Goal: Information Seeking & Learning: Find specific fact

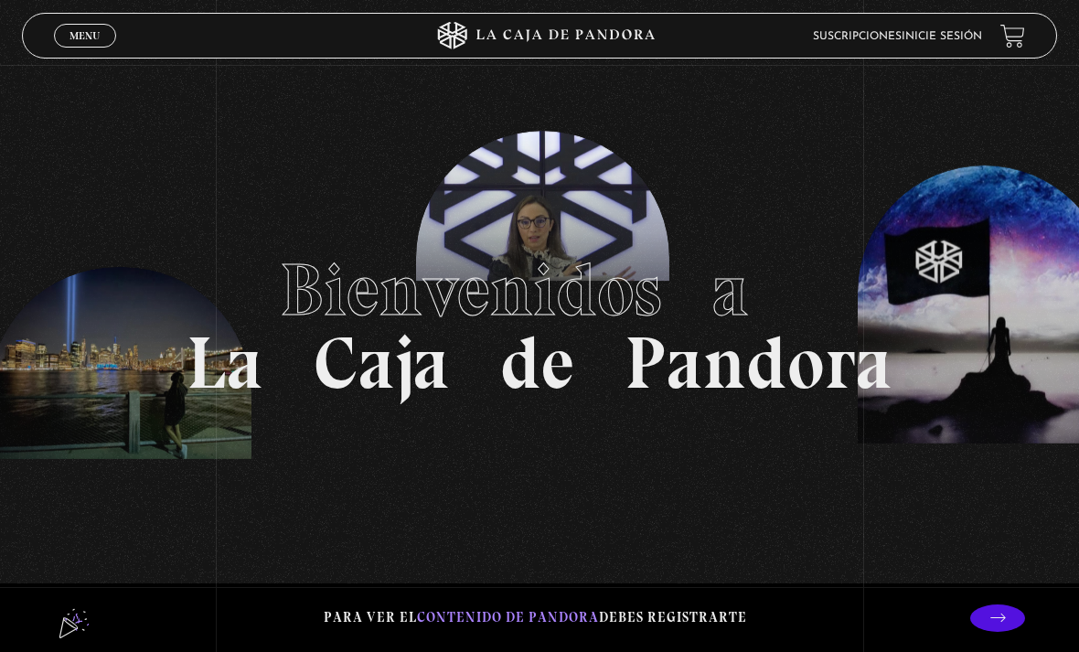
click at [73, 41] on span "Menu" at bounding box center [84, 35] width 30 height 11
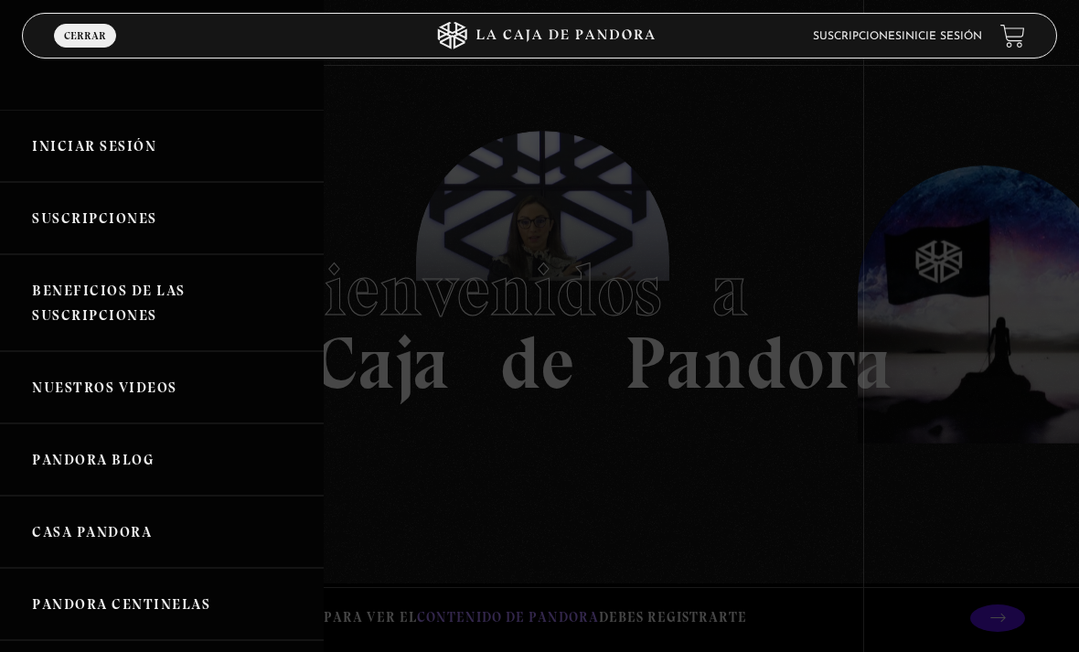
click at [107, 132] on link "Iniciar Sesión" at bounding box center [162, 146] width 324 height 72
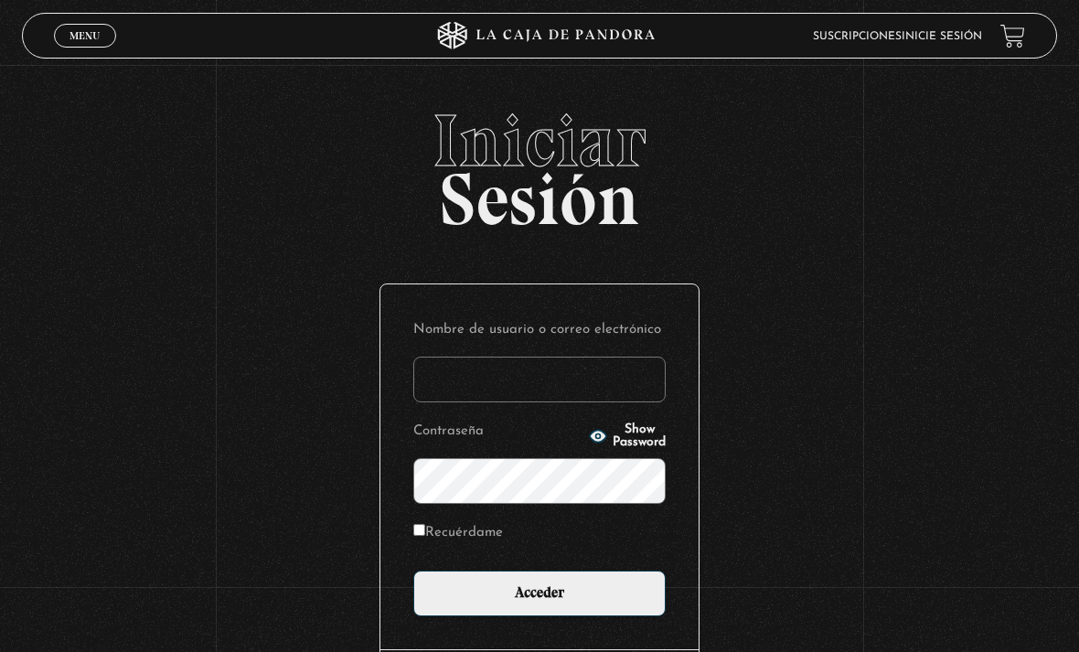
type input "[EMAIL_ADDRESS][DOMAIN_NAME]"
click at [539, 603] on input "Acceder" at bounding box center [539, 594] width 252 height 46
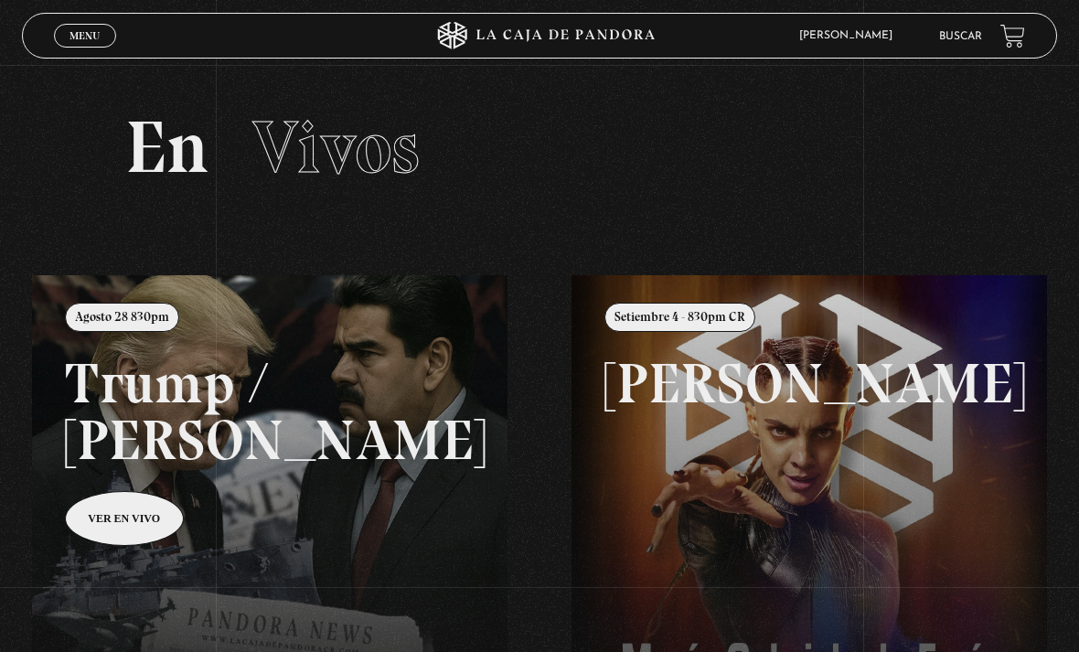
click at [85, 31] on span "Menu" at bounding box center [84, 35] width 30 height 11
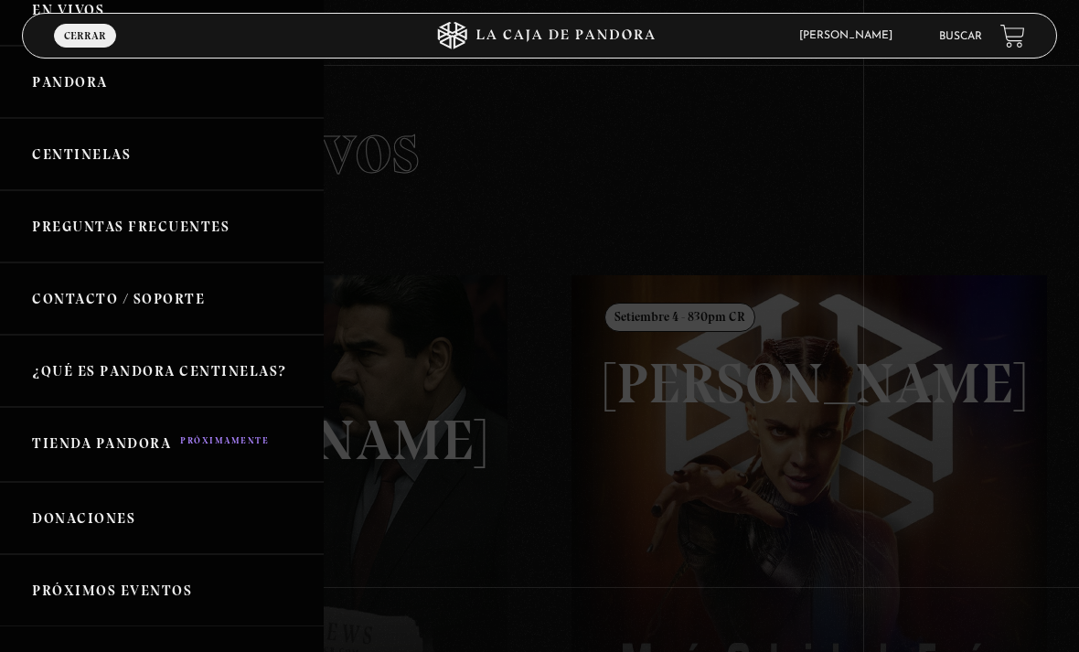
scroll to position [90, 0]
click at [122, 155] on link "Centinelas" at bounding box center [162, 156] width 324 height 72
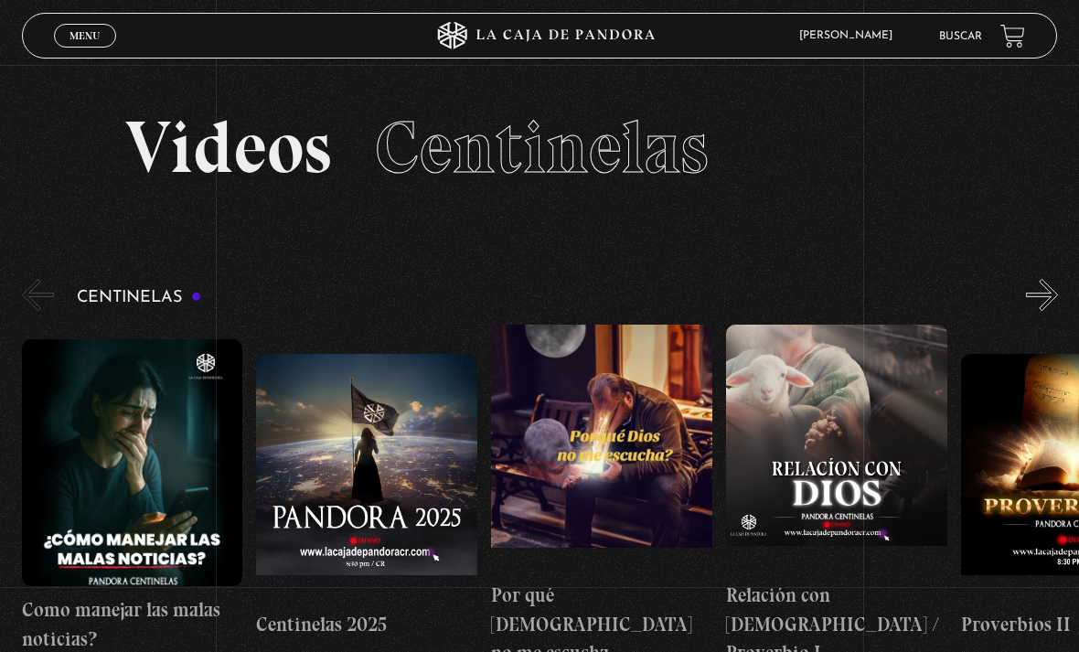
click at [965, 39] on link "Buscar" at bounding box center [960, 36] width 43 height 11
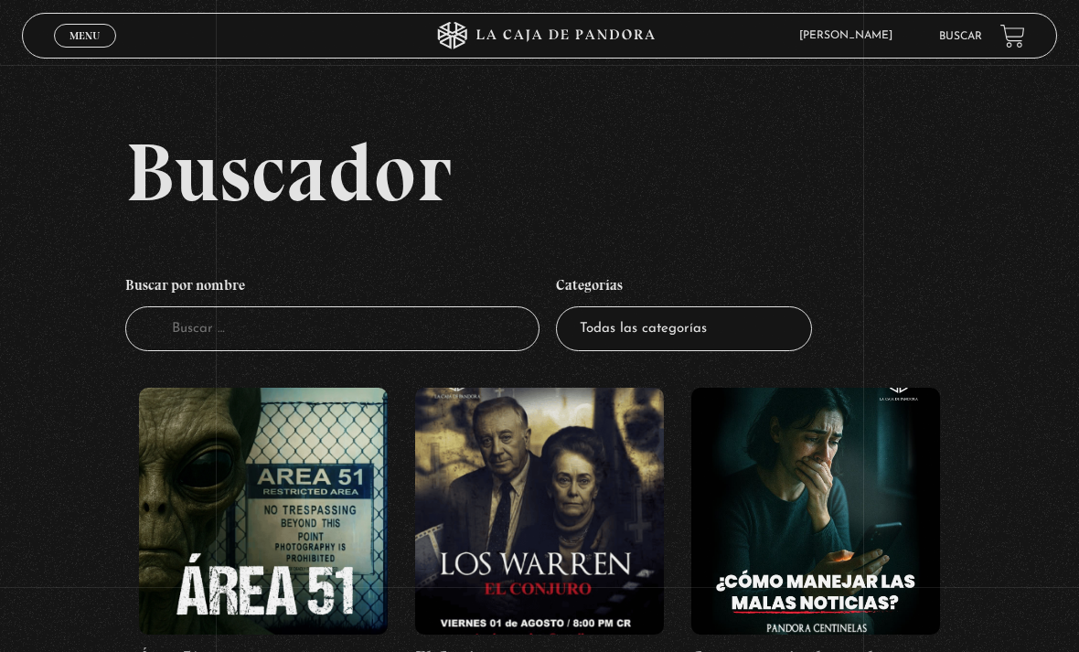
click at [394, 326] on input "Buscador" at bounding box center [332, 328] width 414 height 45
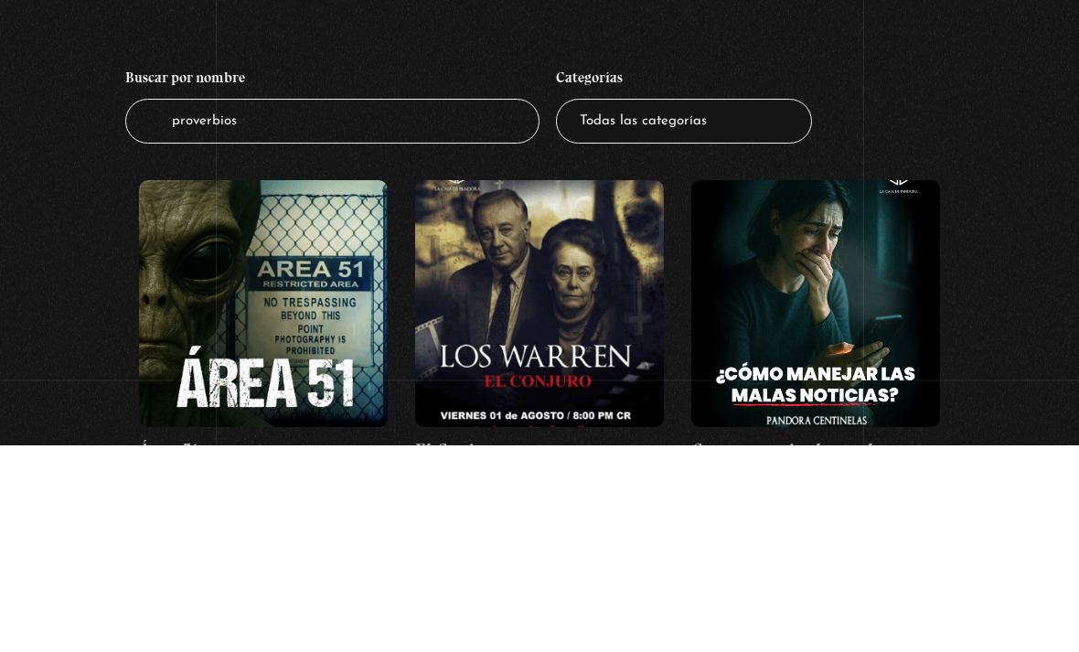
type input "proverbios 6"
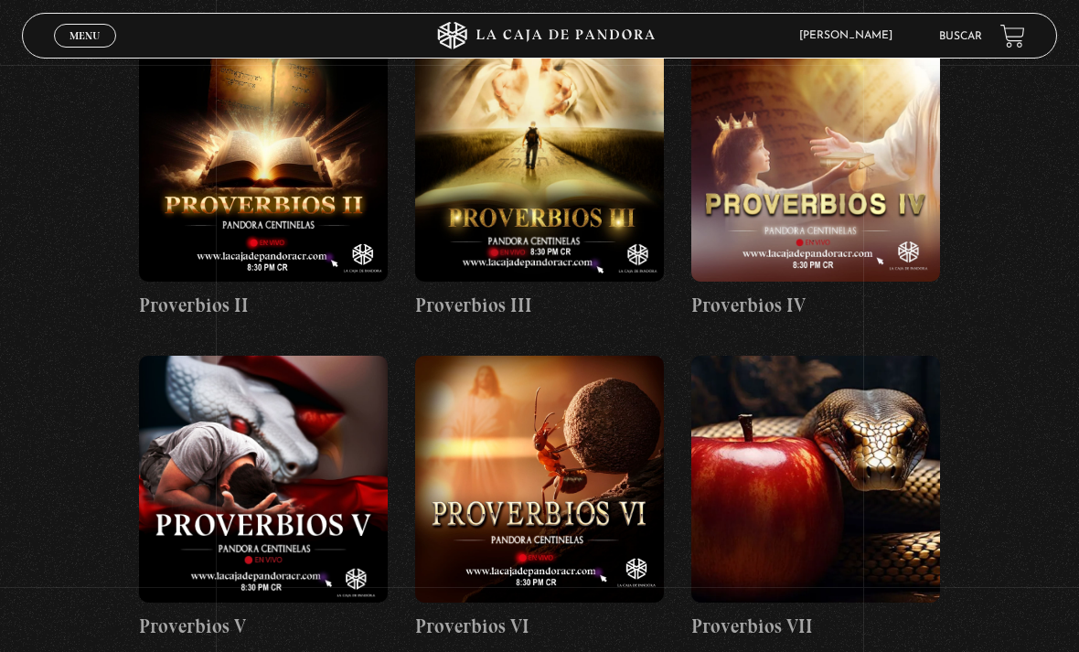
scroll to position [354, 0]
click at [544, 475] on figure at bounding box center [539, 478] width 249 height 247
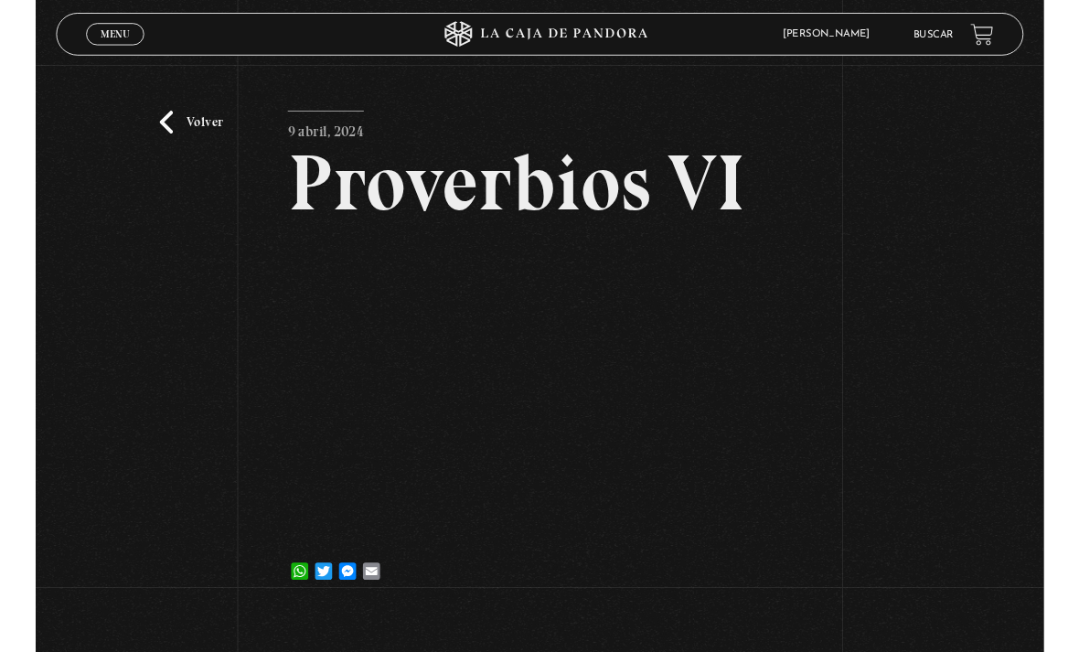
scroll to position [142, 0]
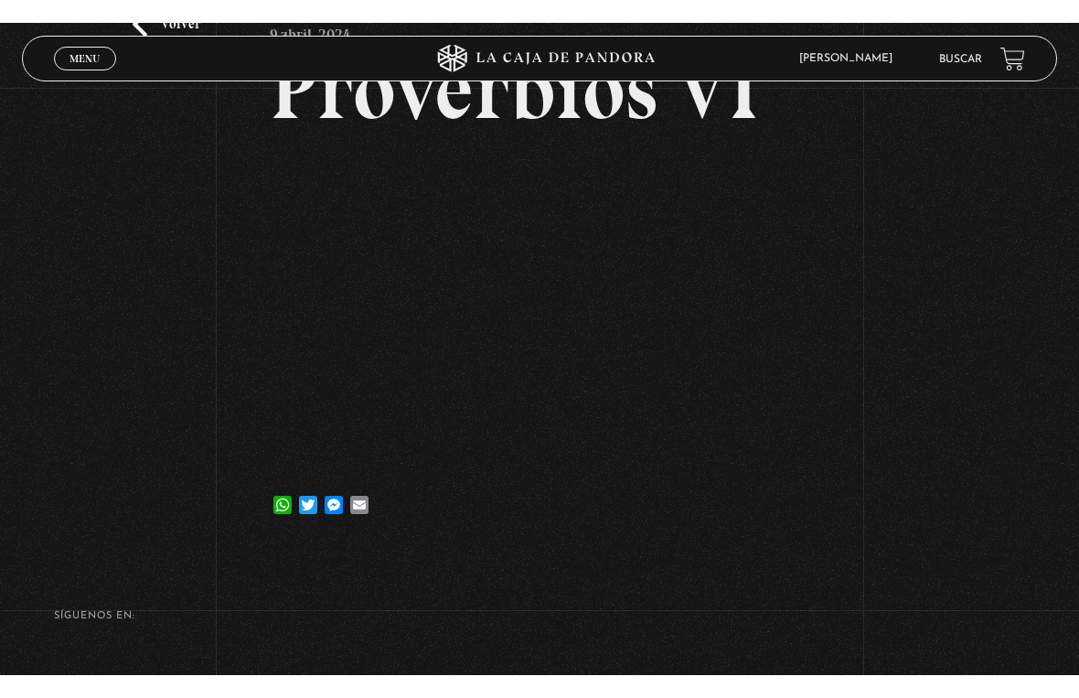
scroll to position [22, 0]
